Goal: Complete application form

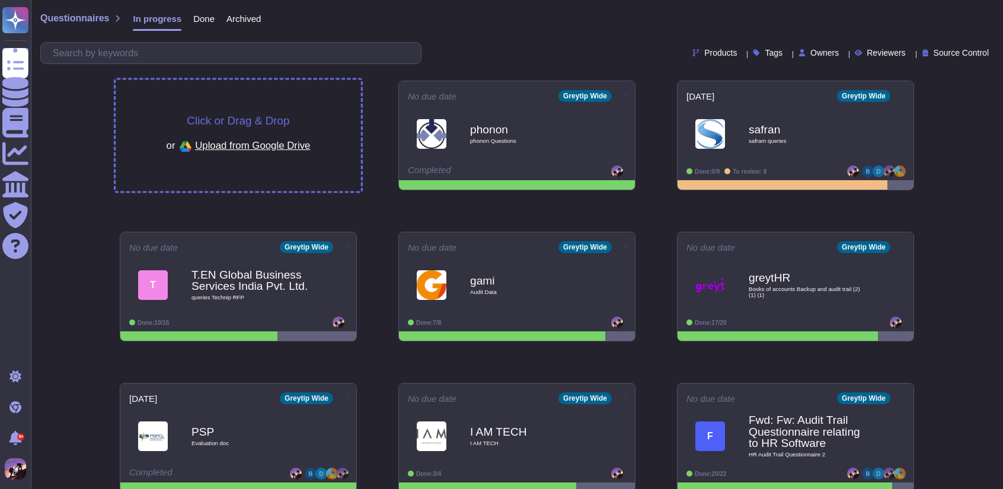
click at [270, 94] on div "Click or Drag & Drop or Upload from Google Drive" at bounding box center [238, 135] width 245 height 111
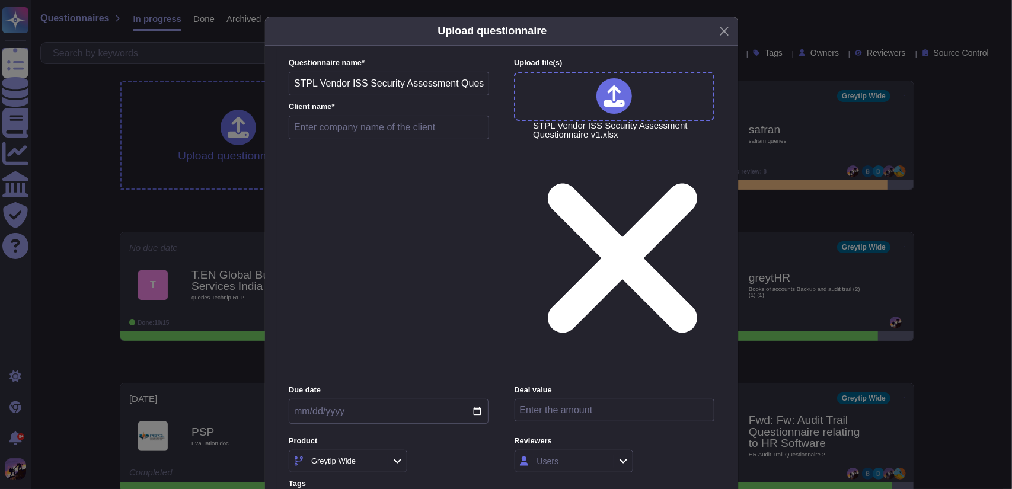
click at [335, 139] on input "text" at bounding box center [389, 128] width 200 height 24
type input "S"
click at [335, 139] on input "text" at bounding box center [389, 128] width 200 height 24
paste input "Bijlipay"
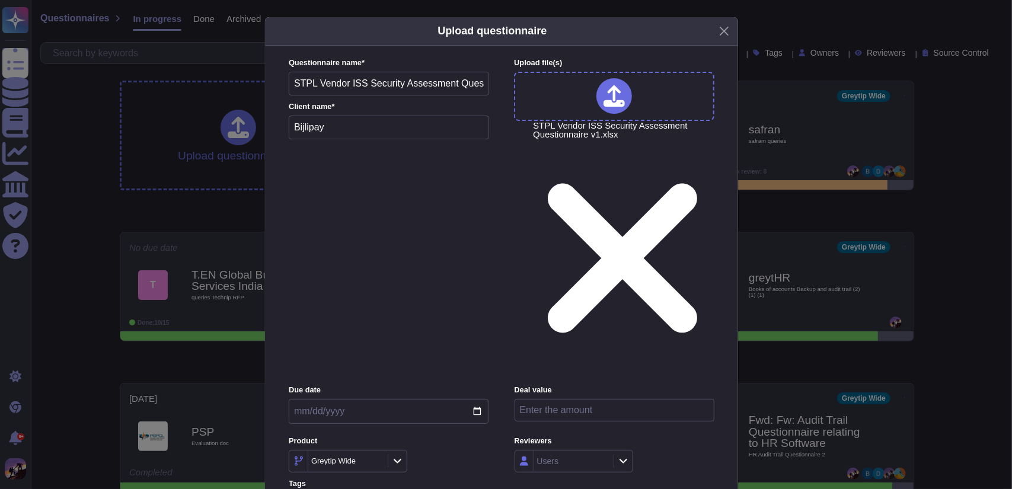
type input "Bijlipay"
click at [478, 399] on input "date" at bounding box center [389, 411] width 200 height 25
type input "[DATE]"
click at [615, 455] on div at bounding box center [622, 461] width 19 height 13
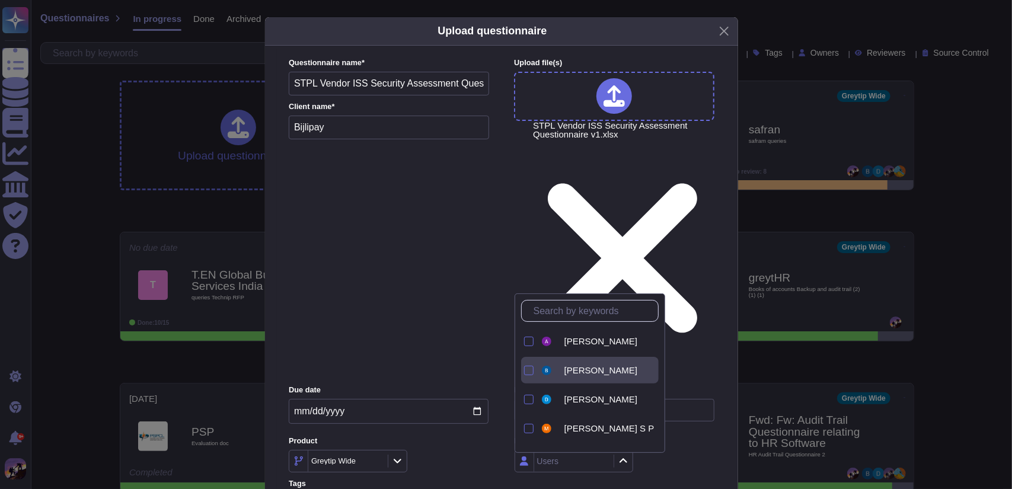
click at [522, 362] on div at bounding box center [527, 370] width 12 height 27
click at [535, 401] on div "[PERSON_NAME]" at bounding box center [590, 399] width 138 height 27
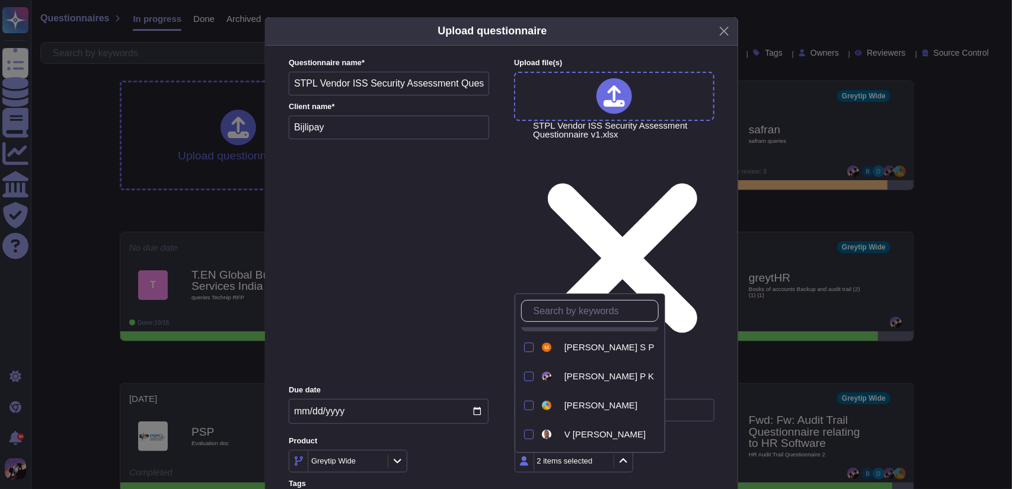
scroll to position [82, 0]
click at [527, 380] on div at bounding box center [527, 374] width 12 height 27
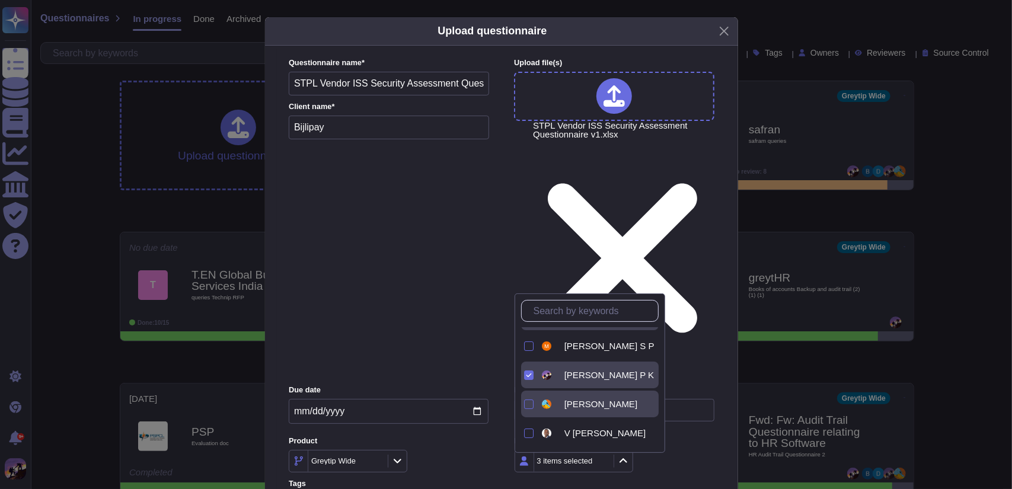
click at [527, 393] on div at bounding box center [527, 404] width 12 height 27
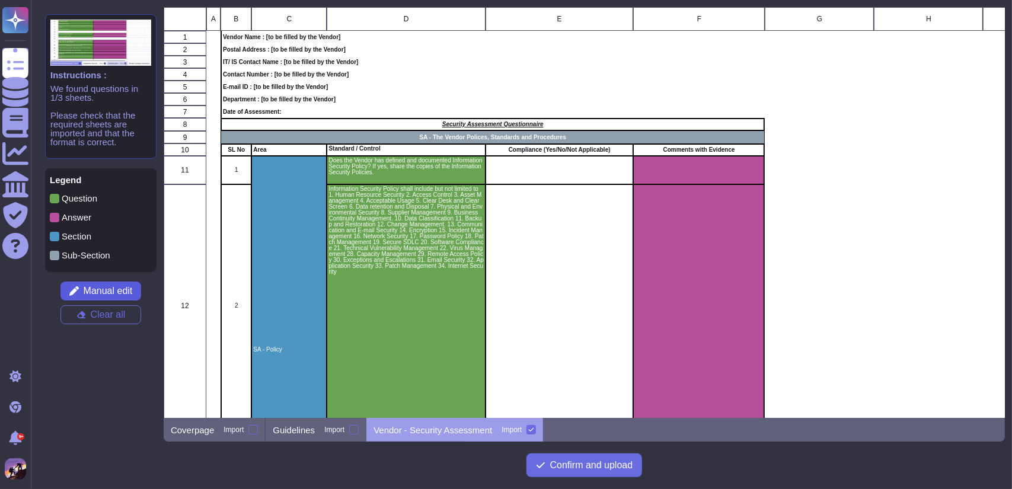
click at [123, 288] on span "Manual edit" at bounding box center [108, 290] width 49 height 9
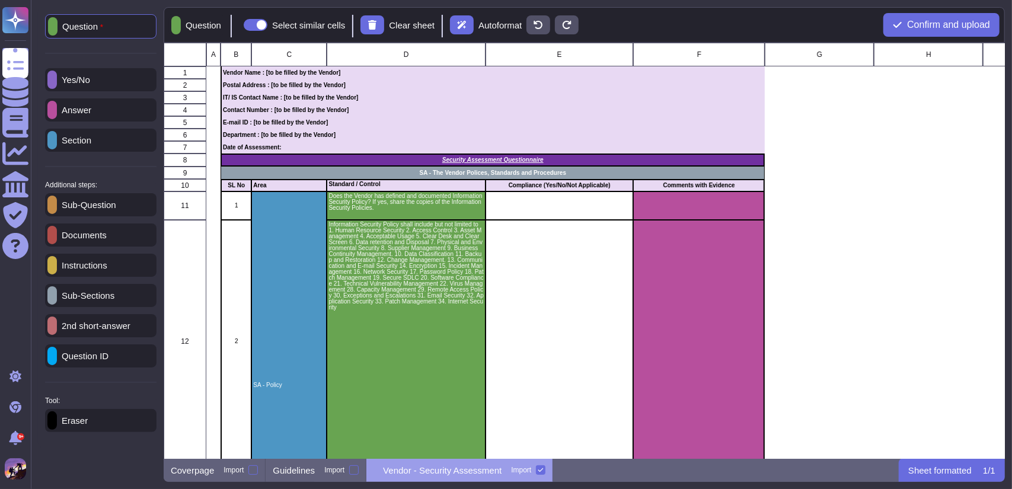
scroll to position [407, 832]
click at [110, 326] on p "2nd short-answer" at bounding box center [93, 325] width 73 height 9
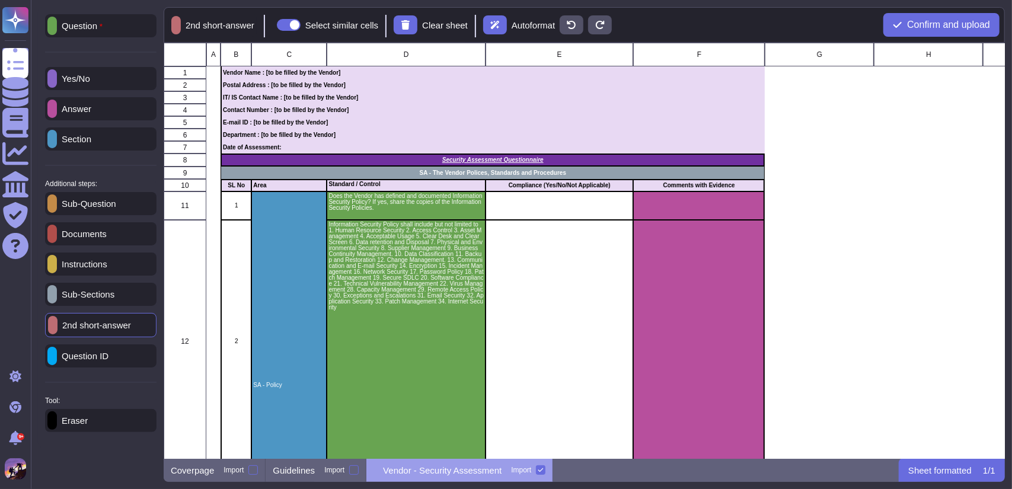
click at [89, 110] on p "Answer" at bounding box center [74, 108] width 34 height 9
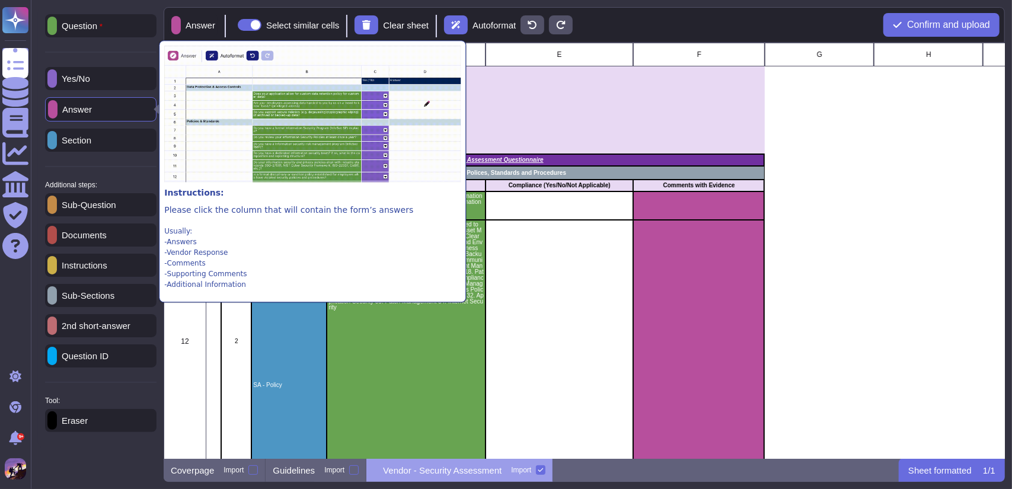
click at [153, 110] on icon at bounding box center [304, 261] width 303 height 303
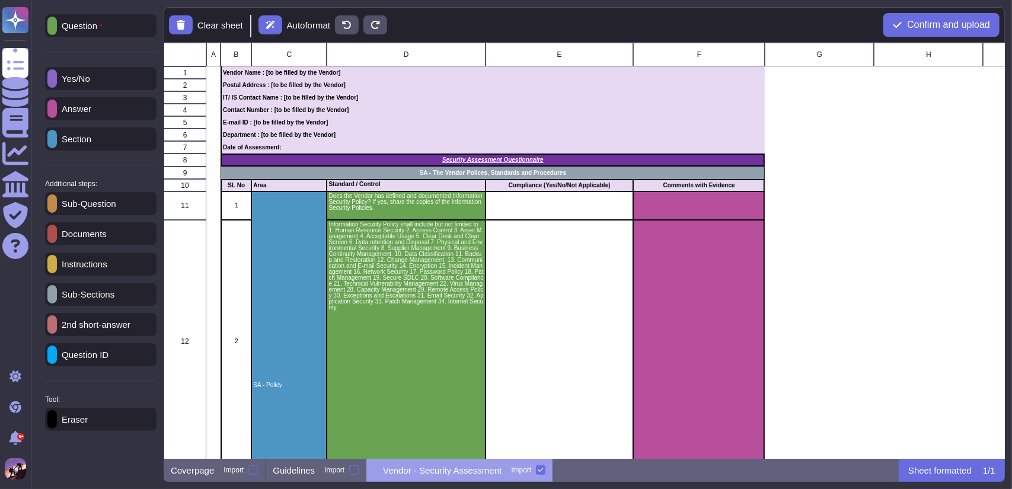
click at [77, 76] on p "Yes/No" at bounding box center [73, 78] width 33 height 9
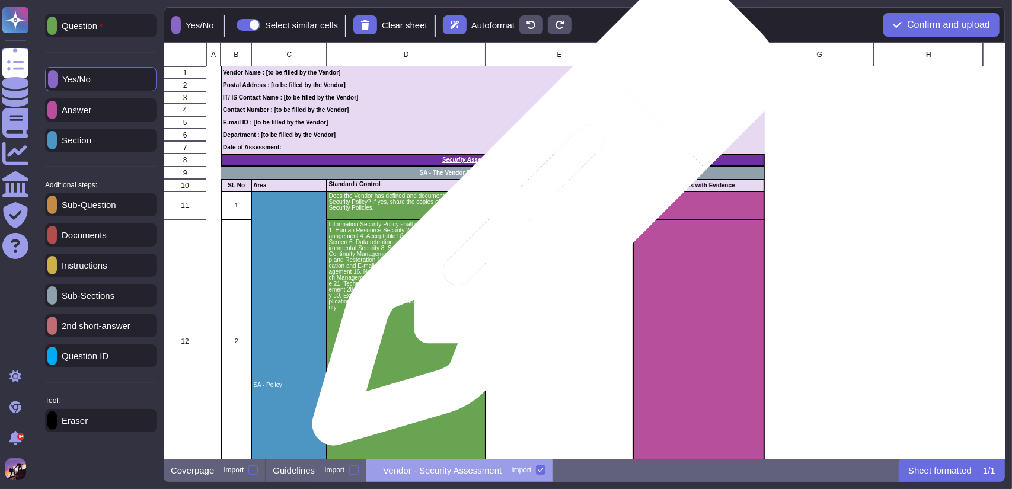
click at [540, 219] on div "grid" at bounding box center [559, 205] width 148 height 28
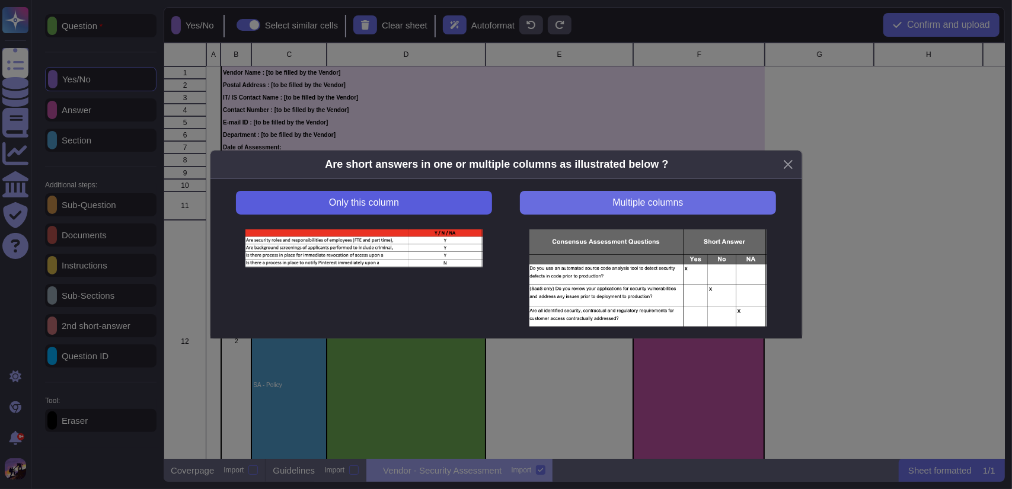
click at [462, 212] on button "Only this column" at bounding box center [363, 203] width 255 height 24
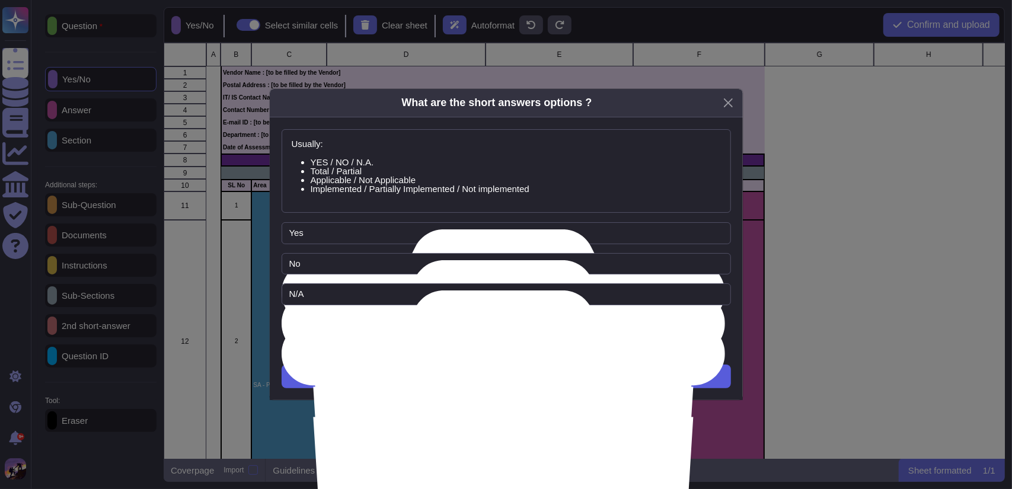
click at [484, 383] on button "Next" at bounding box center [505, 376] width 449 height 24
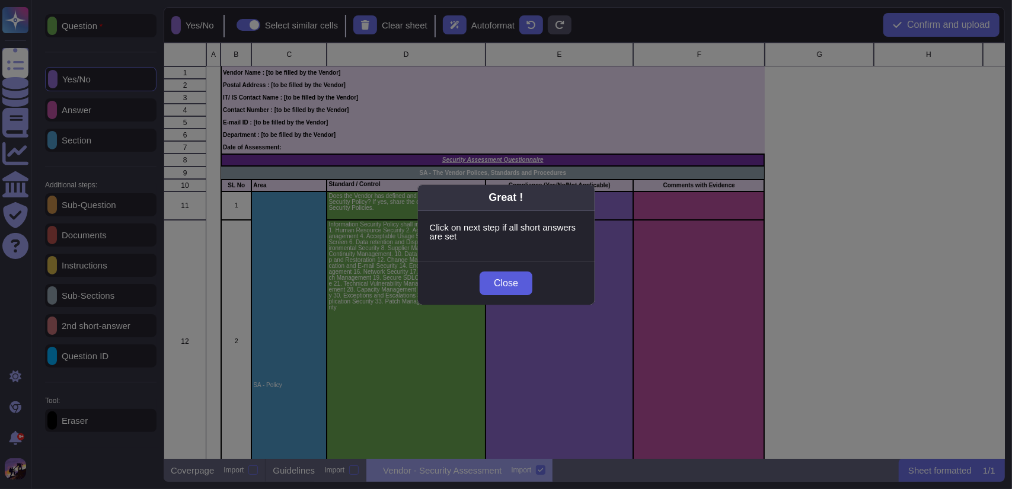
click at [527, 281] on button "Close" at bounding box center [505, 283] width 53 height 24
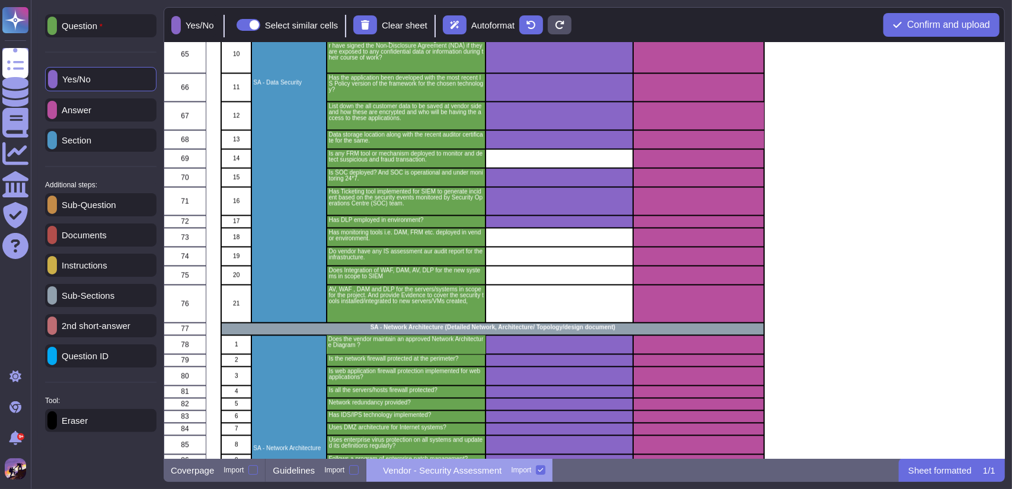
scroll to position [1519, 0]
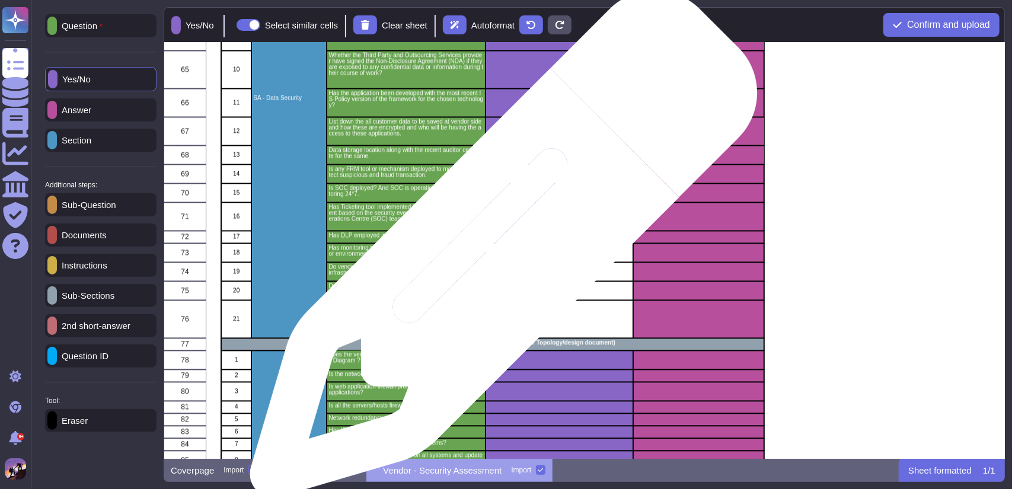
click at [499, 250] on div "grid" at bounding box center [559, 253] width 148 height 19
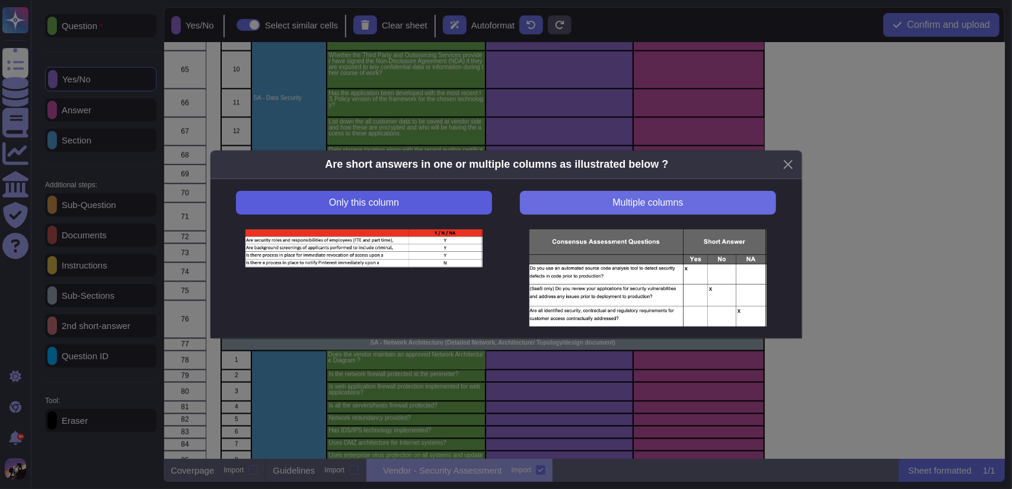
click at [435, 206] on button "Only this column" at bounding box center [363, 203] width 255 height 24
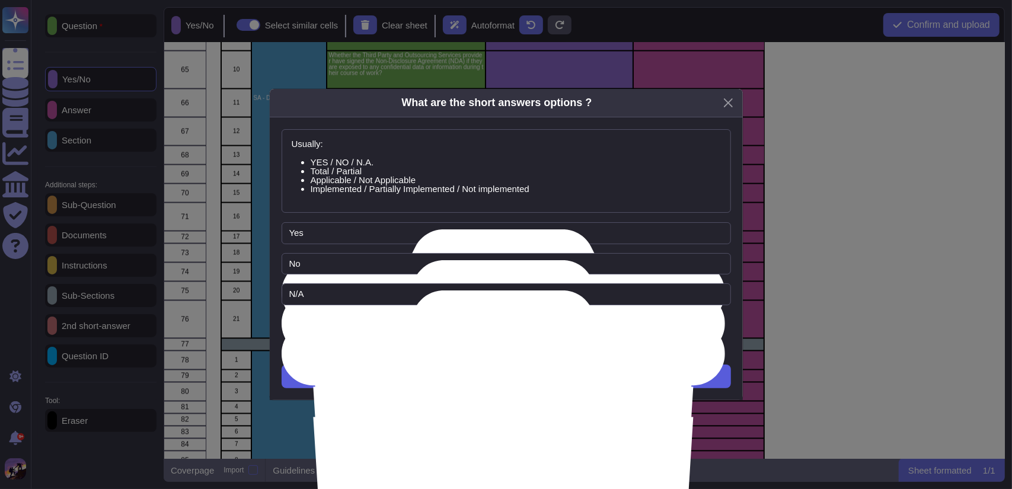
click at [435, 367] on button "Next" at bounding box center [505, 376] width 449 height 24
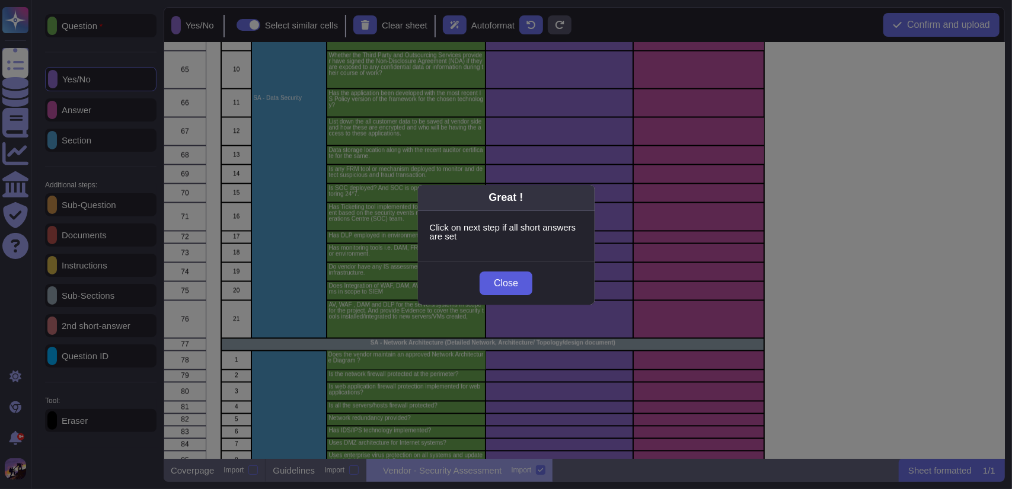
click at [506, 285] on span "Close" at bounding box center [506, 283] width 24 height 9
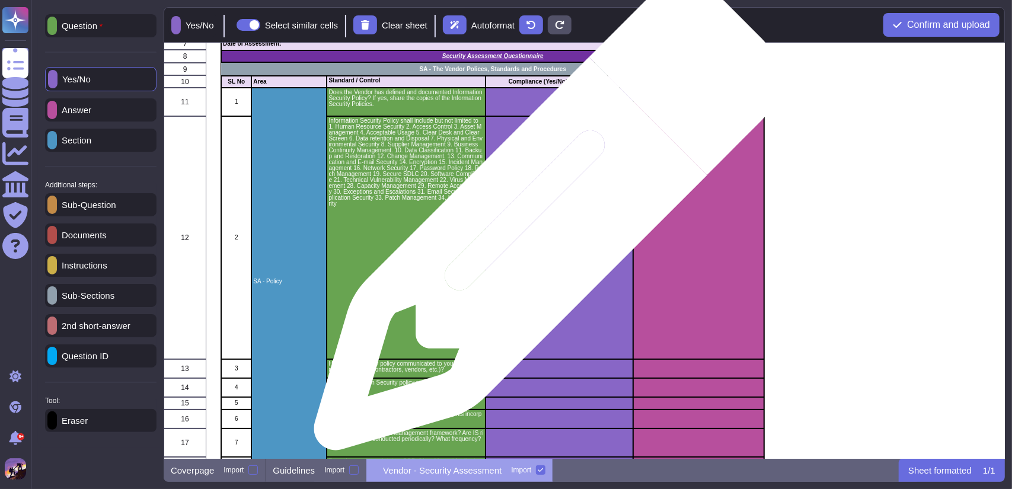
scroll to position [114, 0]
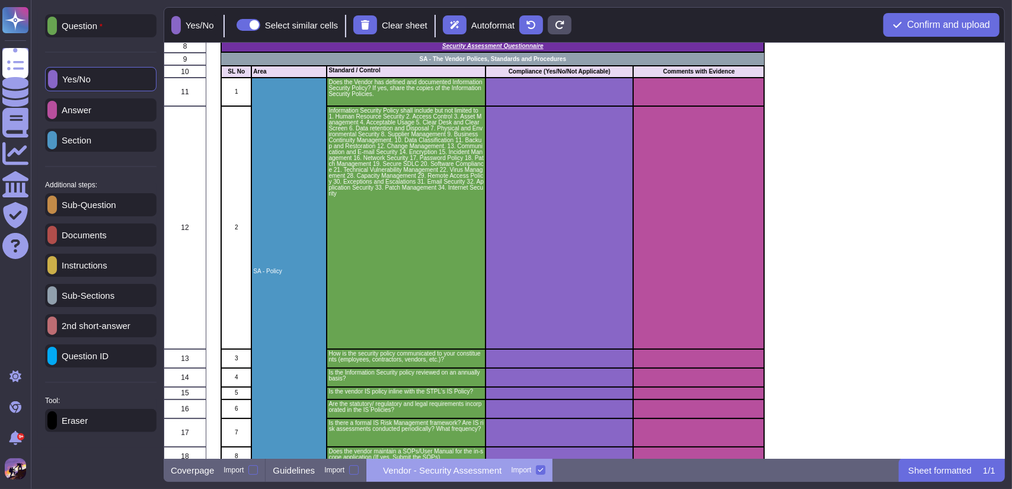
click at [105, 263] on p "Instructions" at bounding box center [82, 265] width 50 height 9
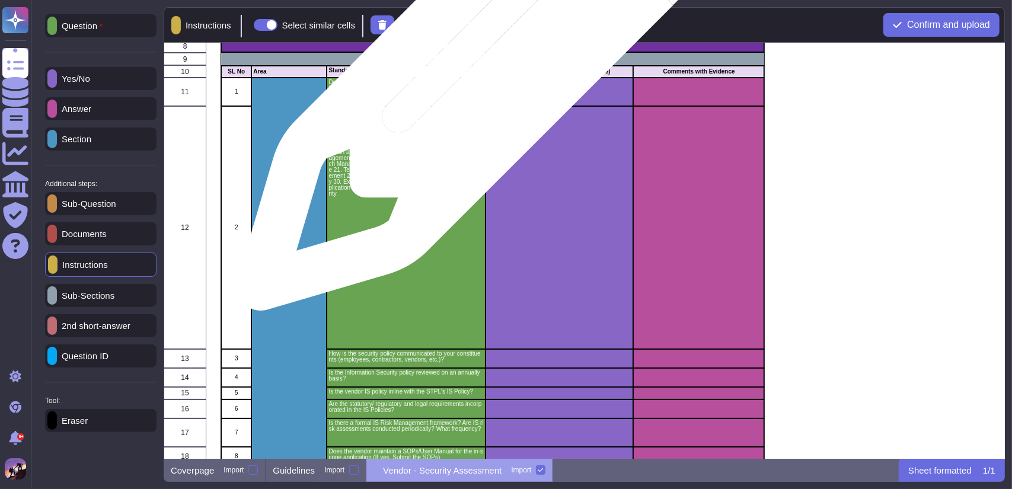
click at [490, 59] on p "SA - The Vendor Polices, Standards and Procedures" at bounding box center [492, 59] width 540 height 6
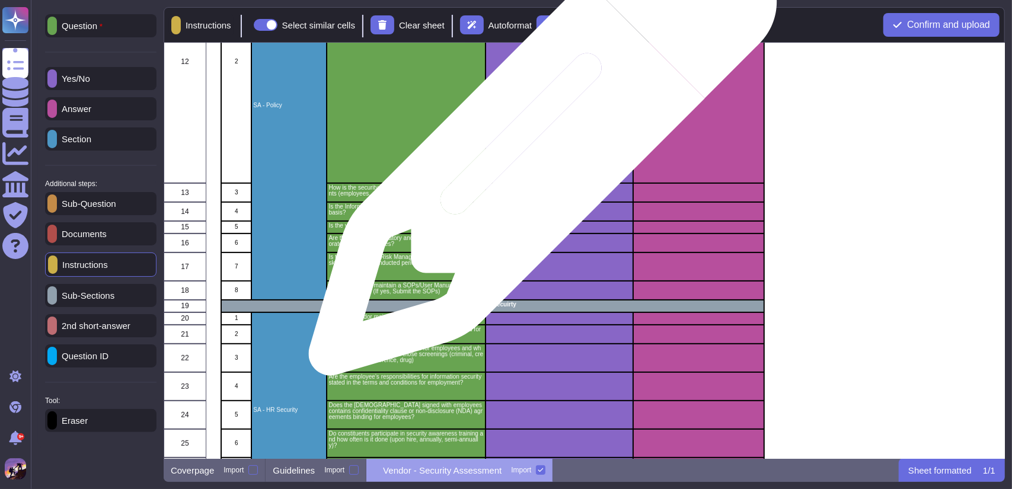
scroll to position [0, 0]
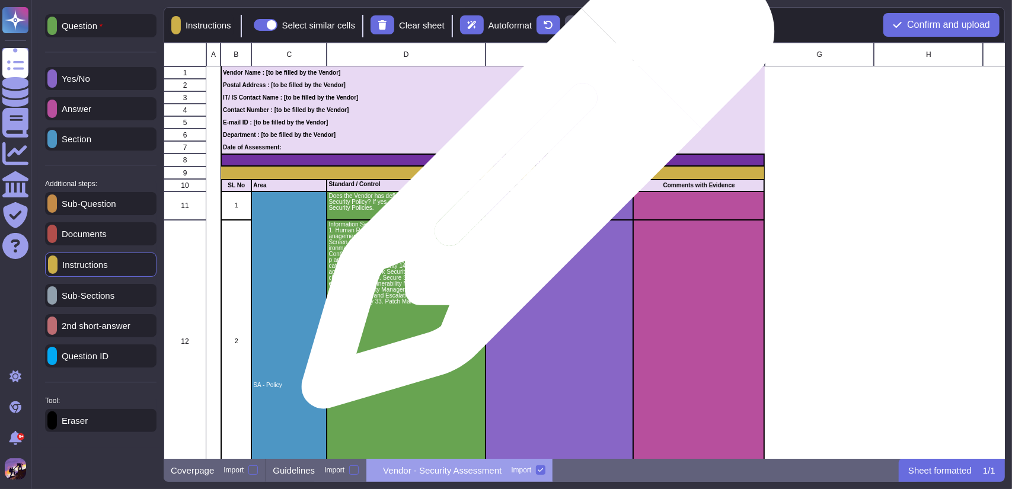
click at [533, 179] on div "Compliance (Yes/No/Not Applicable)" at bounding box center [559, 185] width 148 height 12
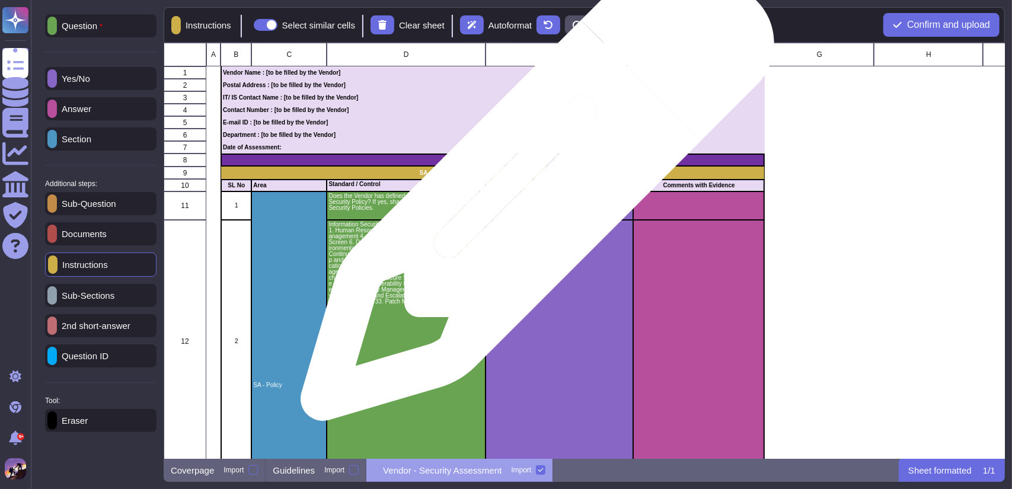
click at [533, 190] on div "Compliance (Yes/No/Not Applicable)" at bounding box center [559, 185] width 148 height 12
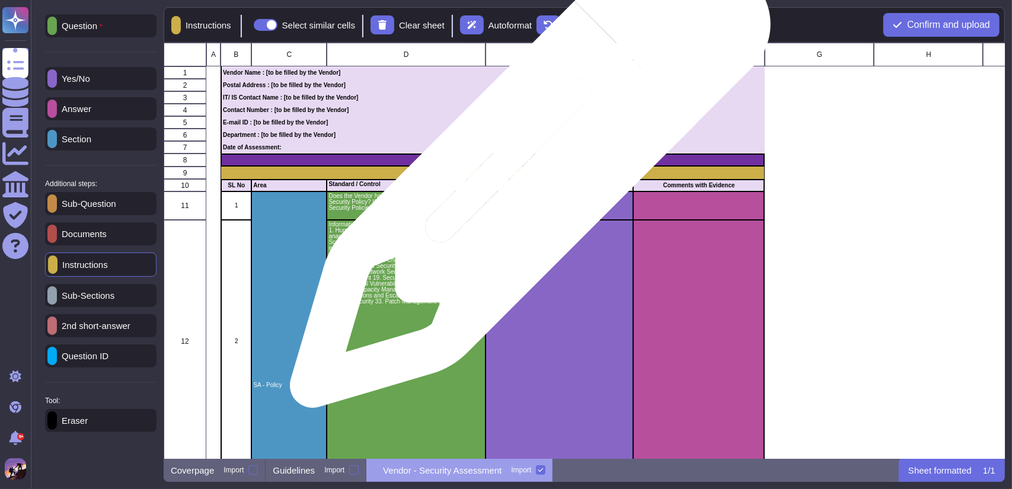
click at [526, 174] on p "SA - The Vendor Polices, Standards and Procedures" at bounding box center [492, 173] width 540 height 6
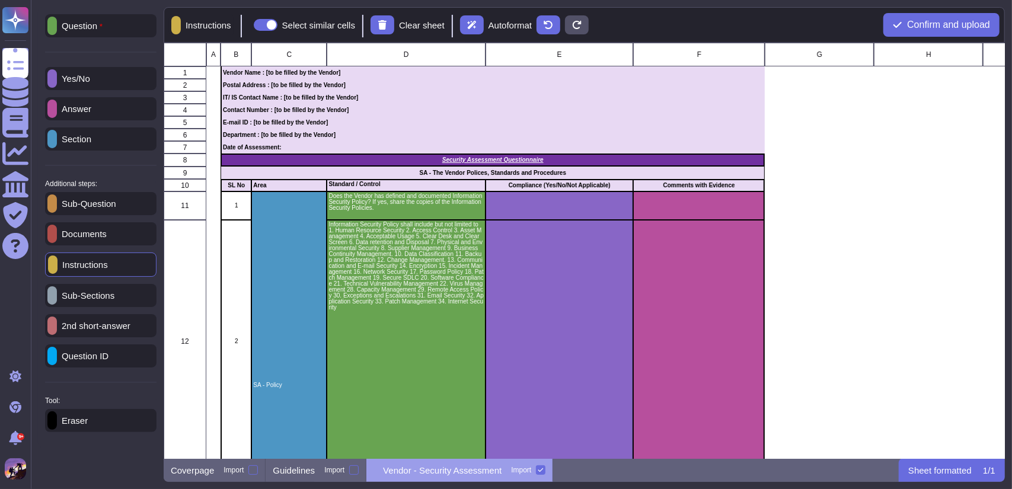
click at [111, 296] on p "Sub-Sections" at bounding box center [85, 295] width 57 height 9
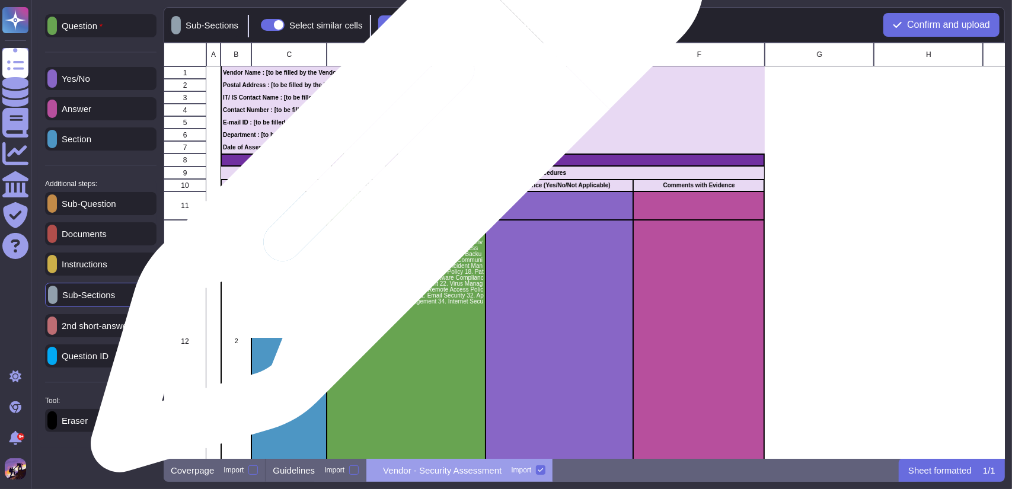
click at [393, 172] on p "SA - The Vendor Polices, Standards and Procedures" at bounding box center [492, 173] width 540 height 6
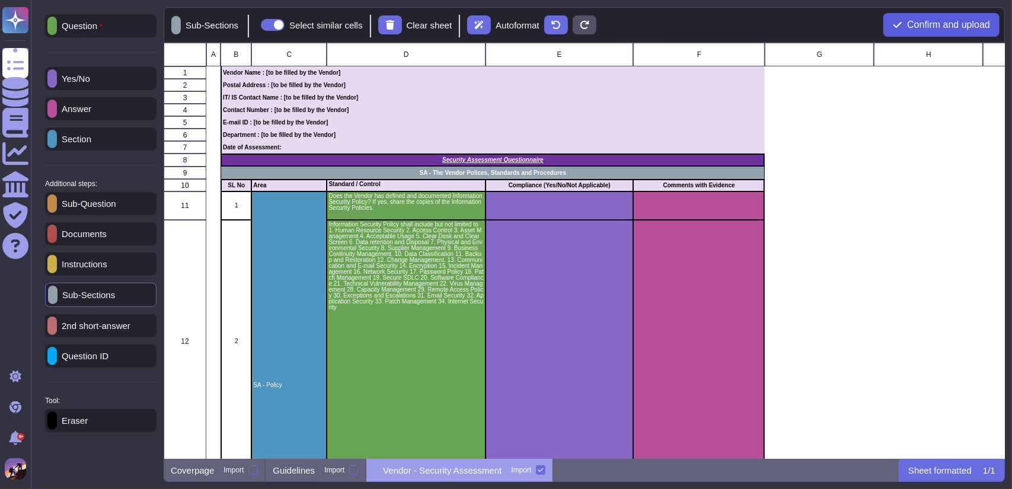
click at [902, 22] on button "Confirm and upload" at bounding box center [941, 25] width 116 height 24
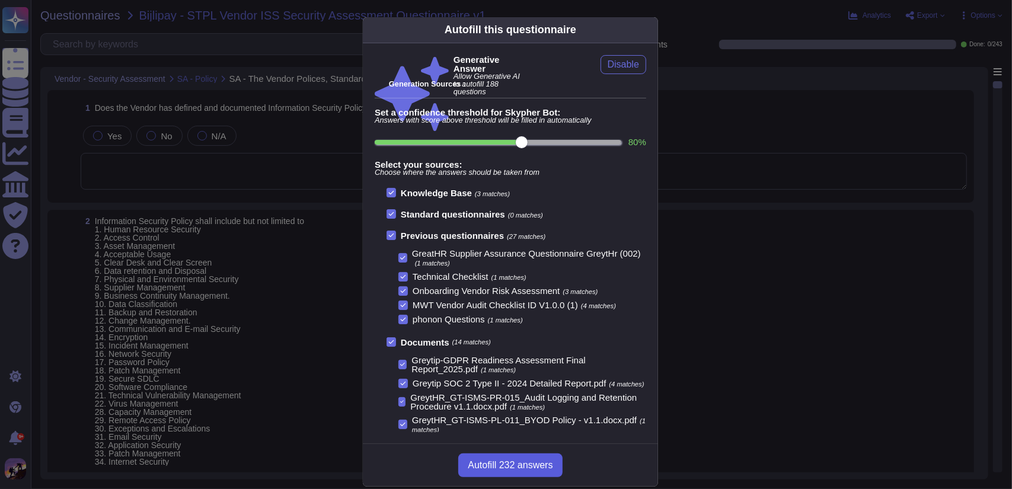
click at [500, 465] on span "Autofill 232 answers" at bounding box center [510, 464] width 85 height 9
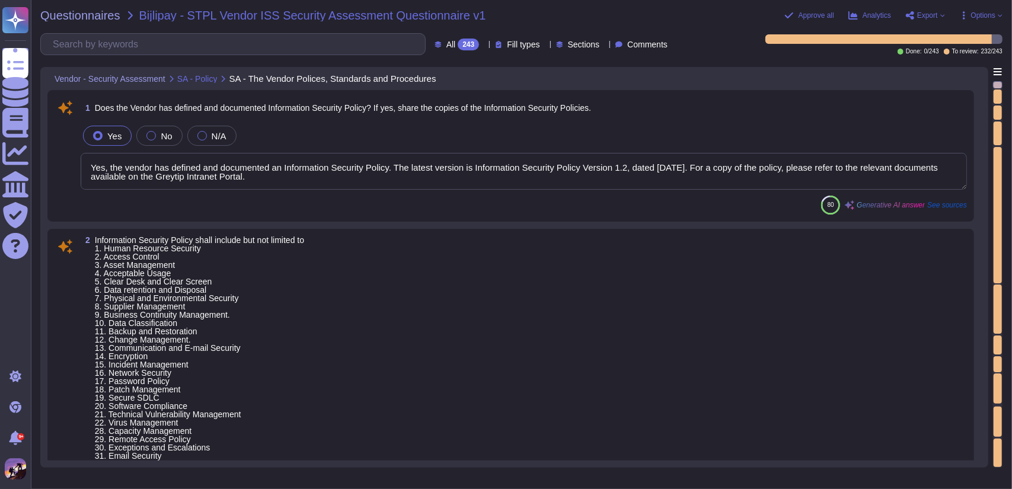
type textarea "Yes, the vendor has defined and documented an Information Security Policy. The …"
type textarea "Our Information Security Policy encompasses a comprehensive range of elements t…"
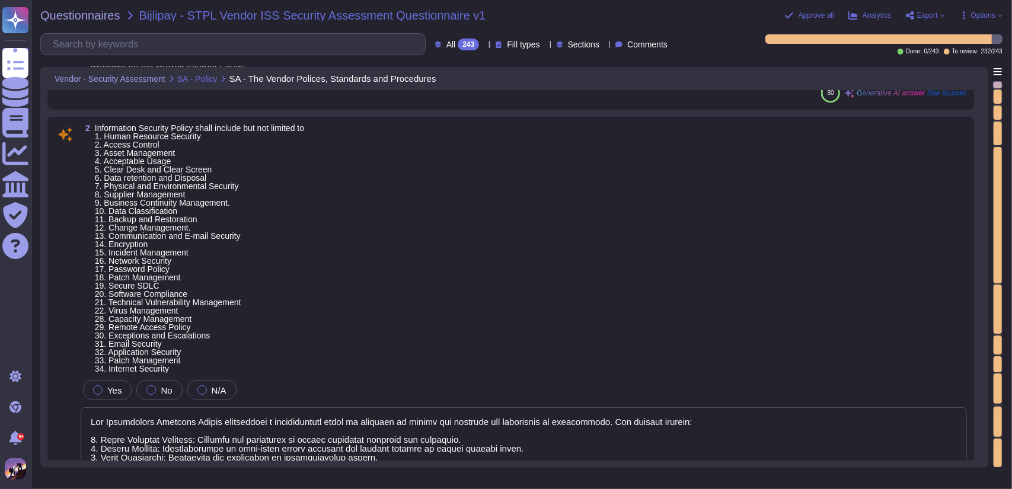
type textarea "The security policy is communicated to constituents through several key practic…"
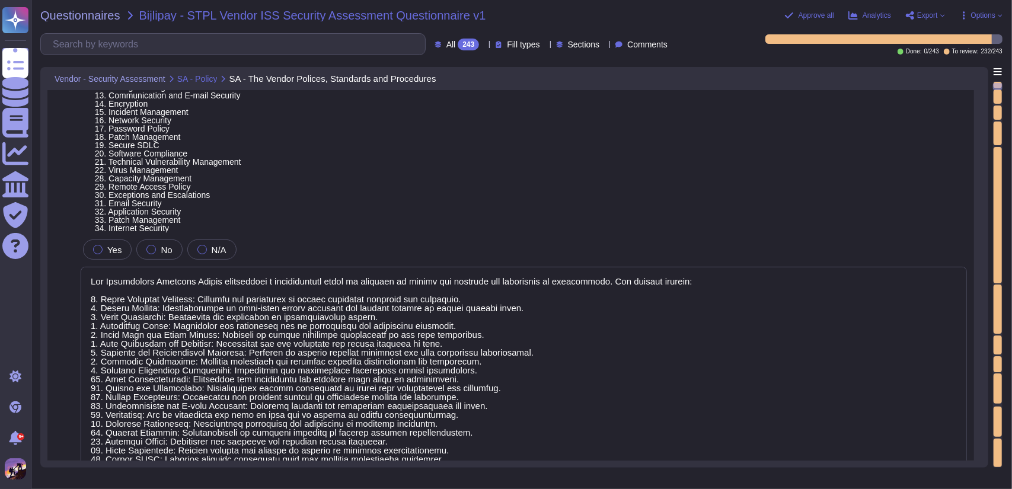
scroll to position [1, 0]
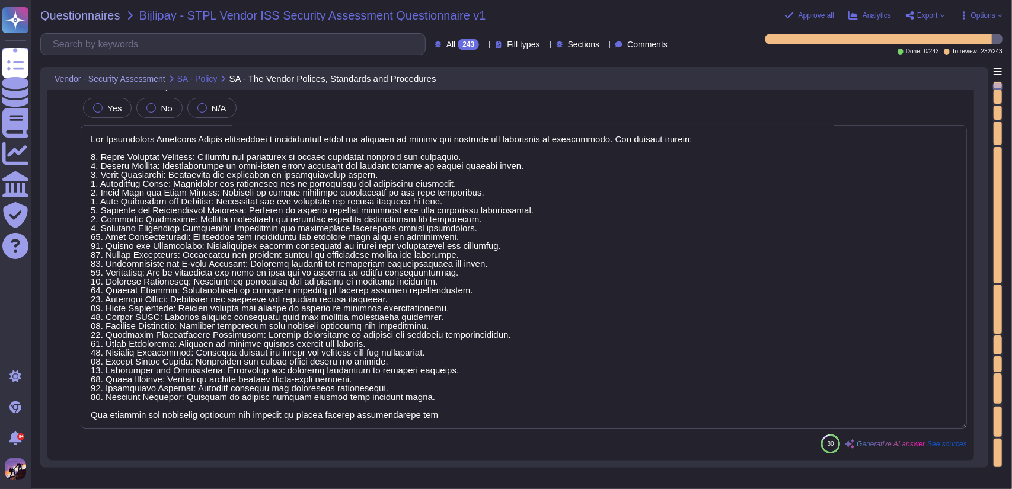
type textarea "Yes, the Information Security policy is reviewed at least annually, along with …"
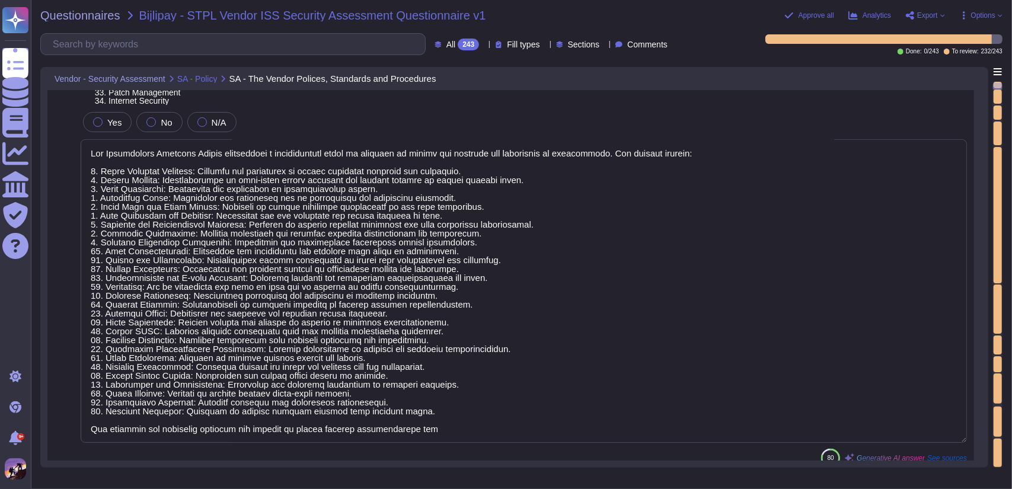
scroll to position [306, 0]
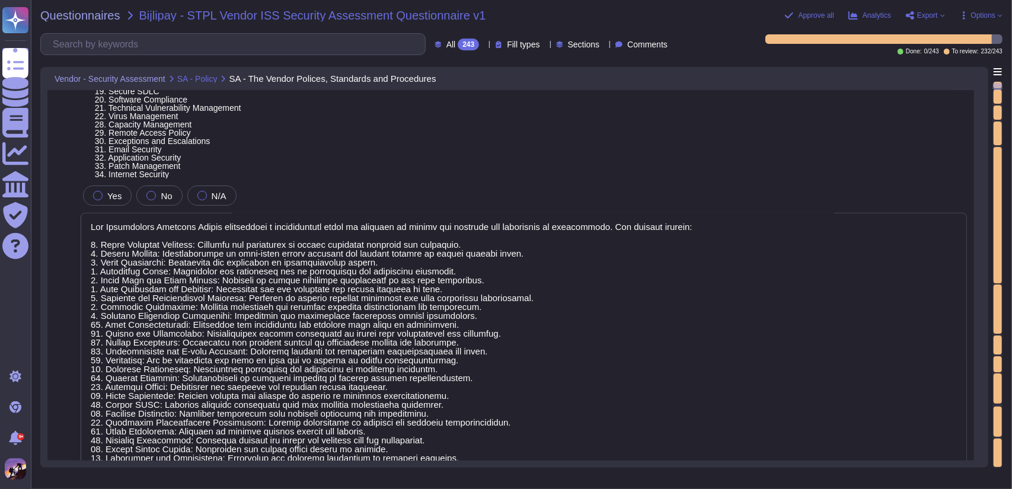
type textarea "Yes, the vendor has defined and documented an Information Security Policy. The …"
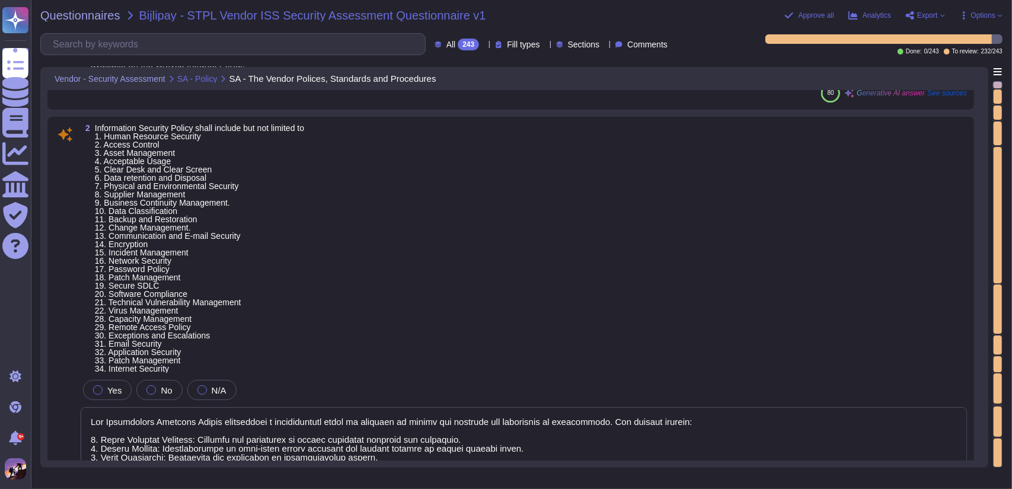
scroll to position [108, 0]
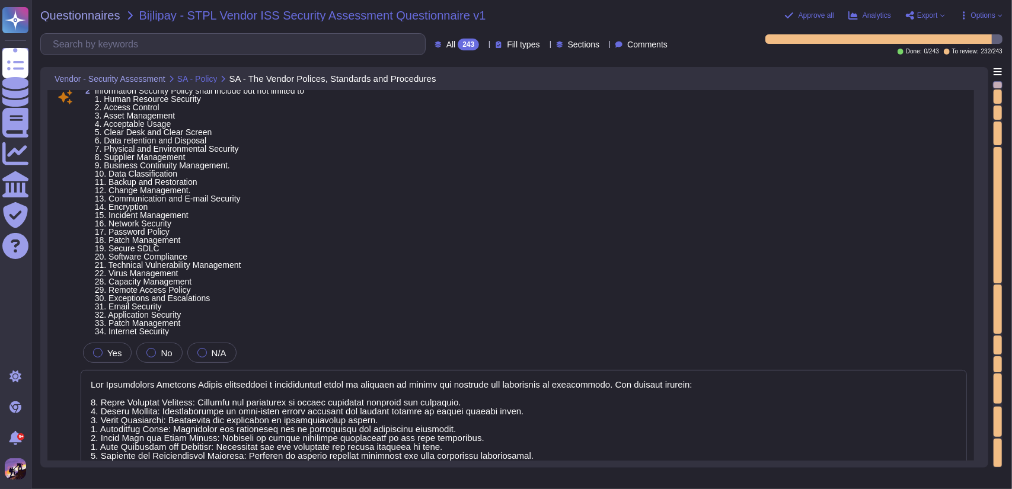
type textarea "The security policy is communicated to constituents through several key practic…"
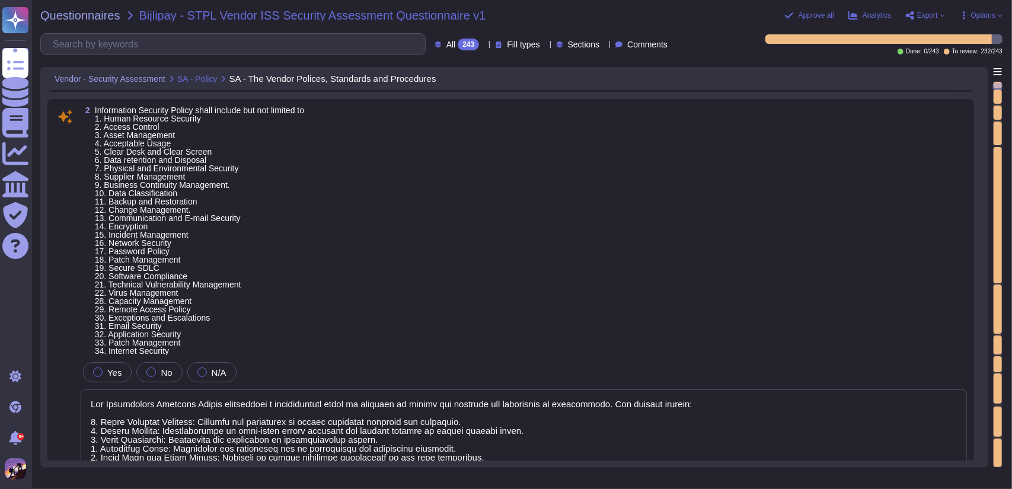
scroll to position [119, 0]
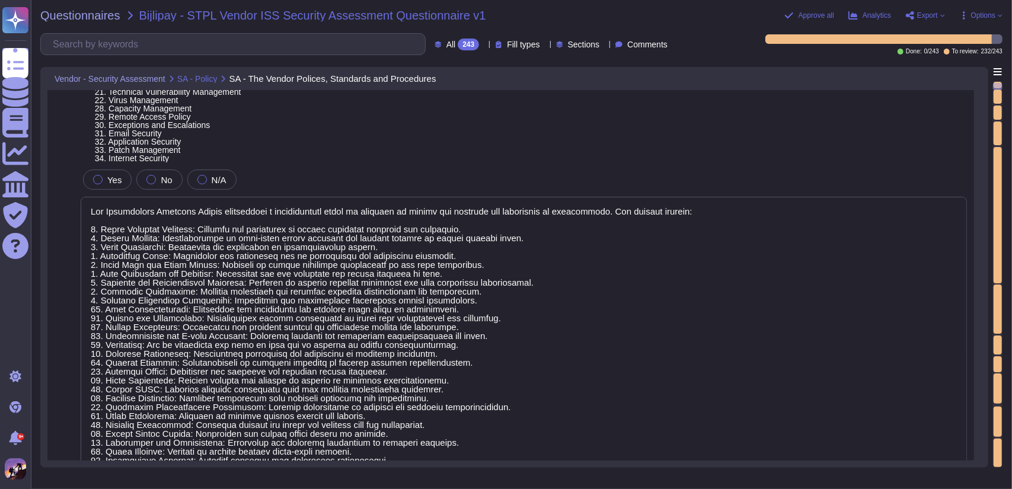
type textarea "The security policy is communicated to constituents through several key practic…"
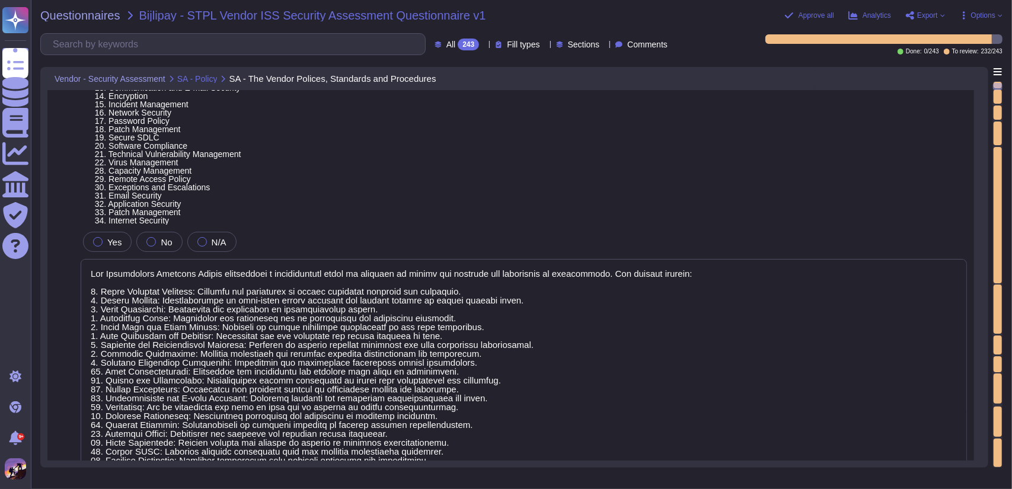
scroll to position [1, 0]
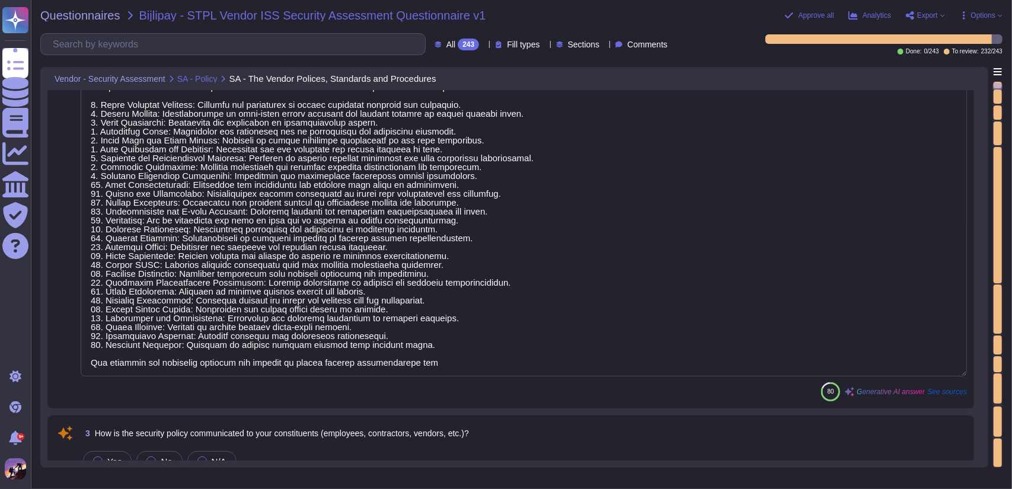
type textarea "Yes, the Information Security policy is reviewed at least annually, along with …"
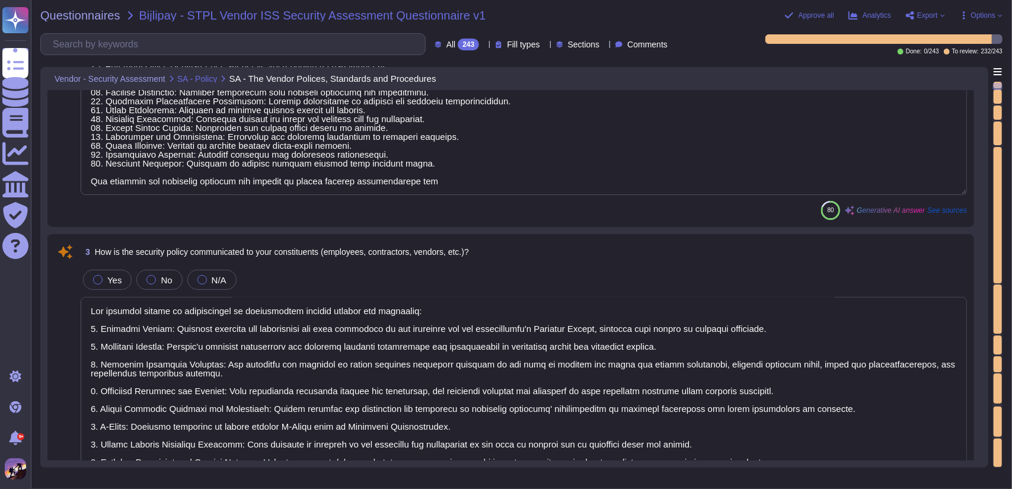
type textarea "Yes, statutory, regulatory, and legal requirements are incorporated in the Info…"
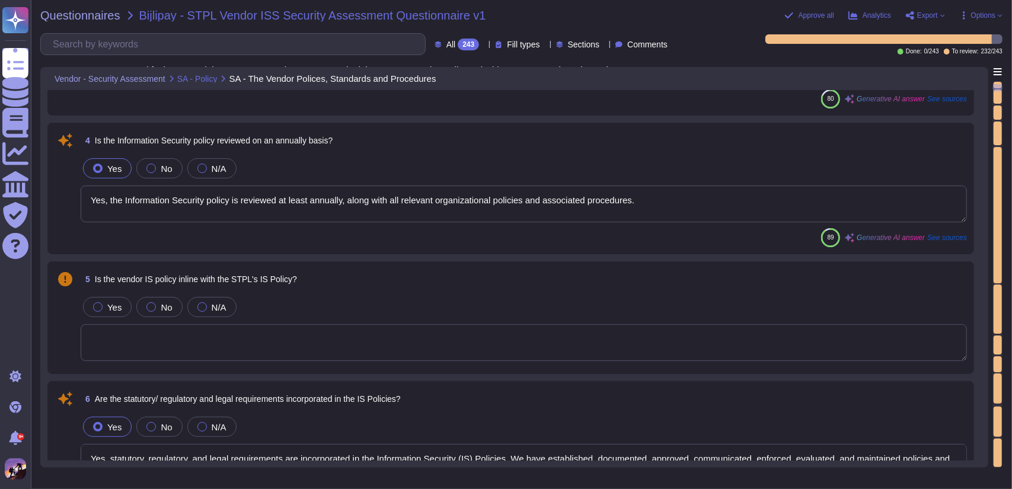
type textarea "Yes, Greytip has established a formal Information Security Risk Management fram…"
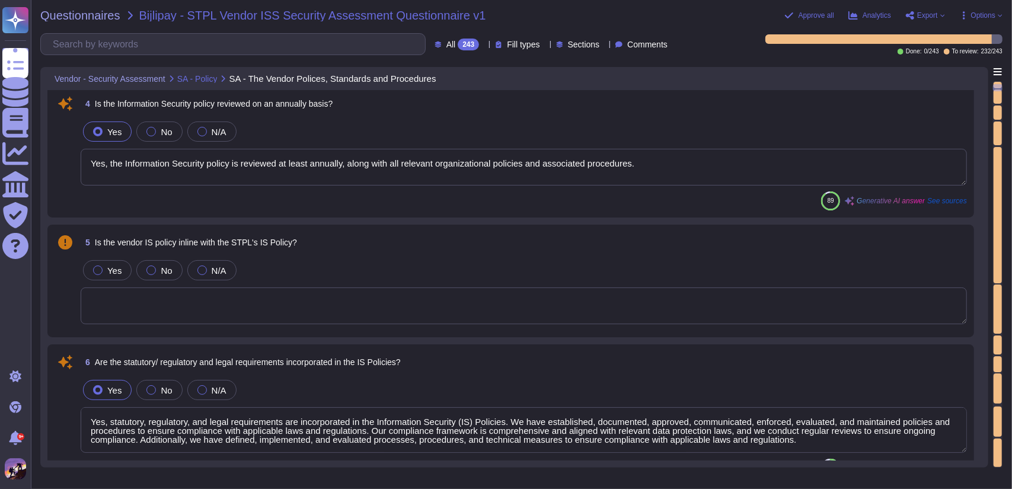
type textarea "Yes, a detailed SOP narrating the processing requirements, review procedures, a…"
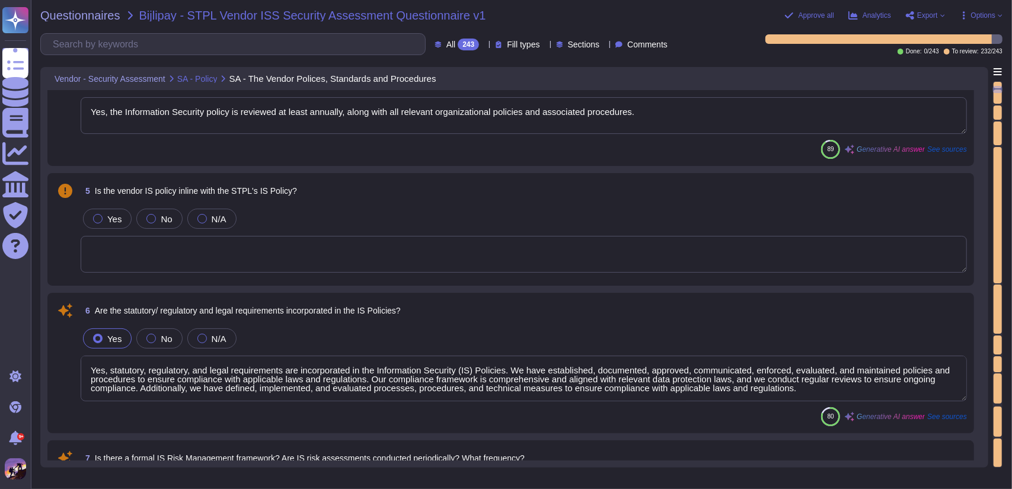
type textarea "Yes, we maintain a comprehensive inventory of all critical assets, which includ…"
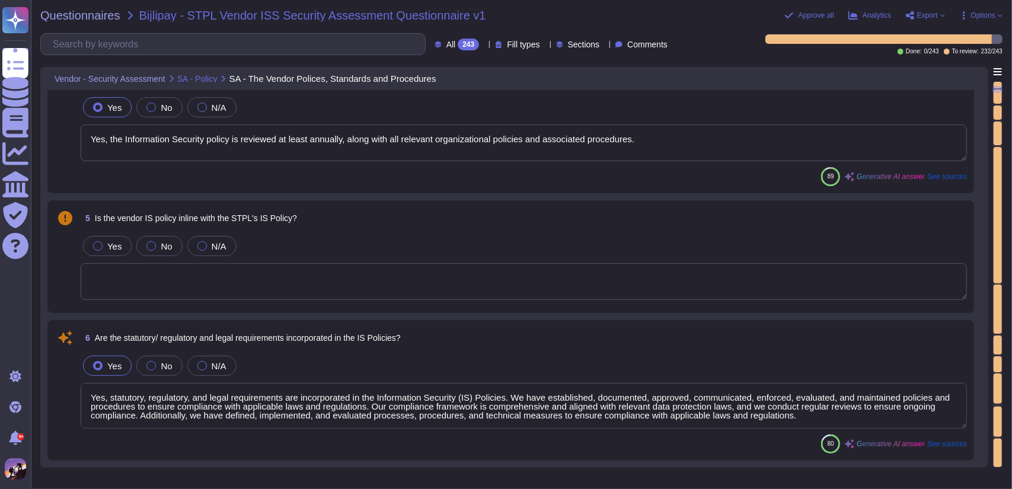
scroll to position [1065, 0]
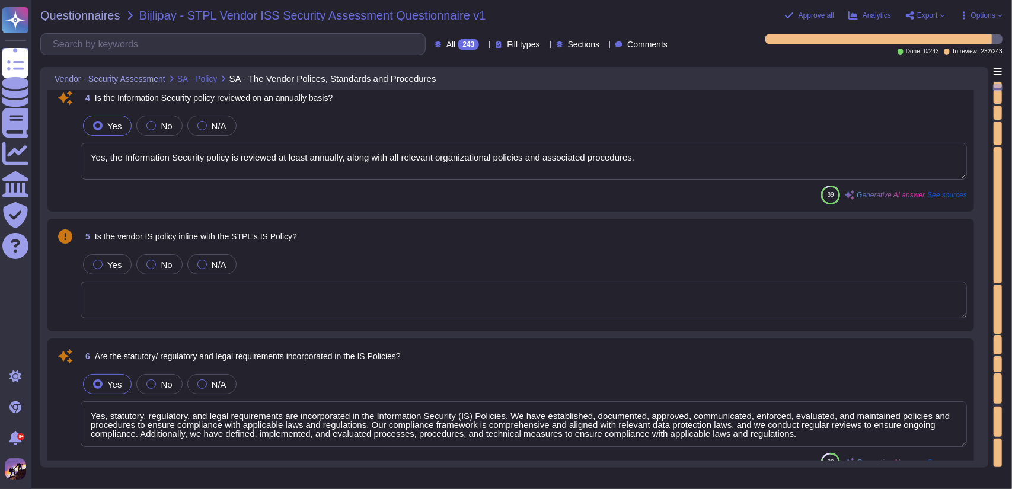
click at [281, 309] on textarea at bounding box center [524, 299] width 886 height 37
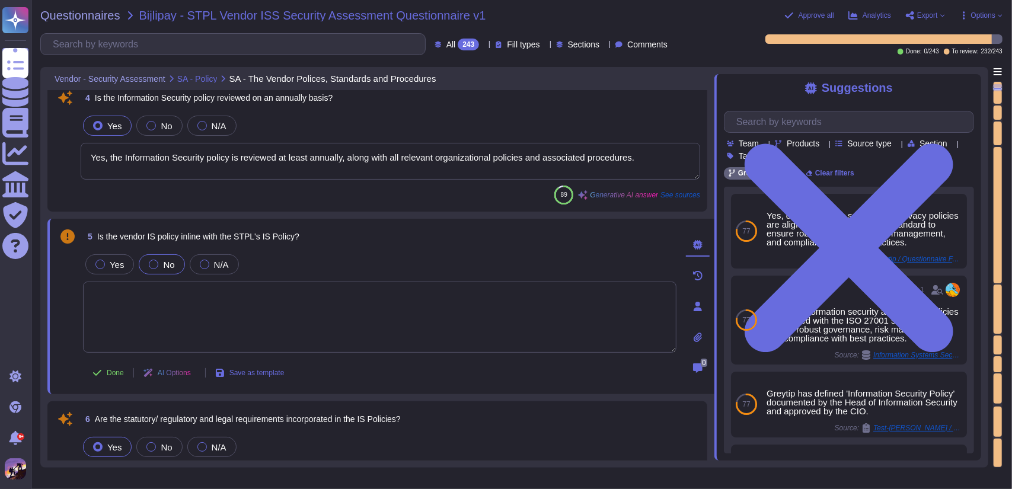
click at [154, 265] on div at bounding box center [153, 264] width 9 height 9
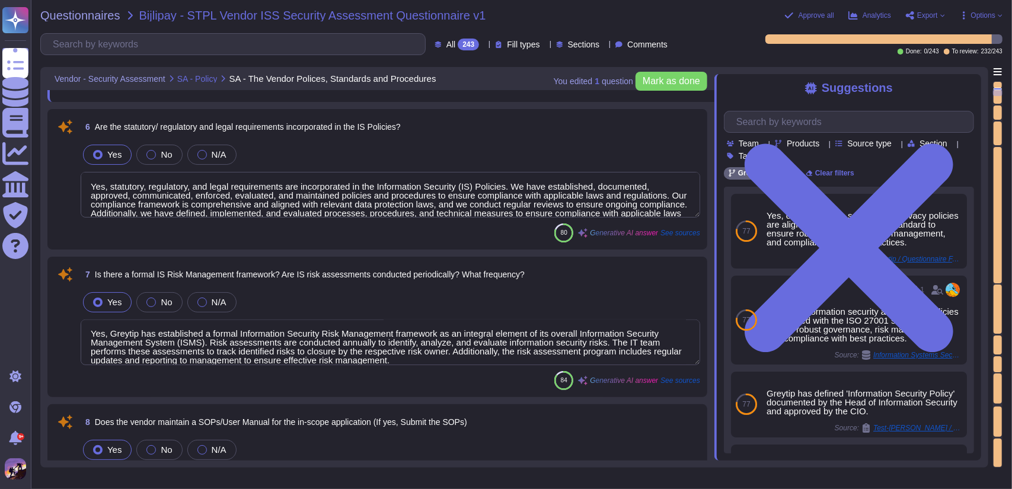
type textarea "Yes, we maintain a comprehensive inventory of all critical assets, which includ…"
type textarea "The communication line from HR to IT for provisioning of access and assets is m…"
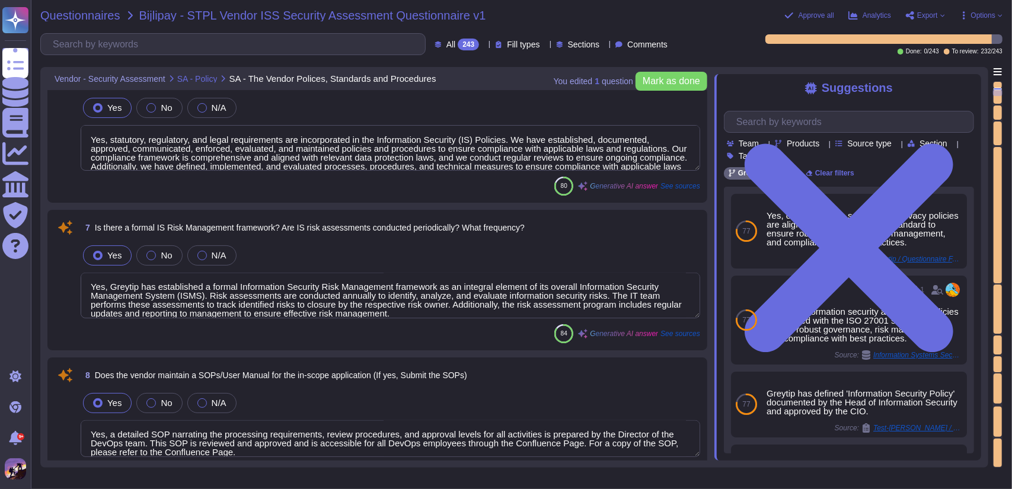
scroll to position [1413, 0]
